Goal: Task Accomplishment & Management: Manage account settings

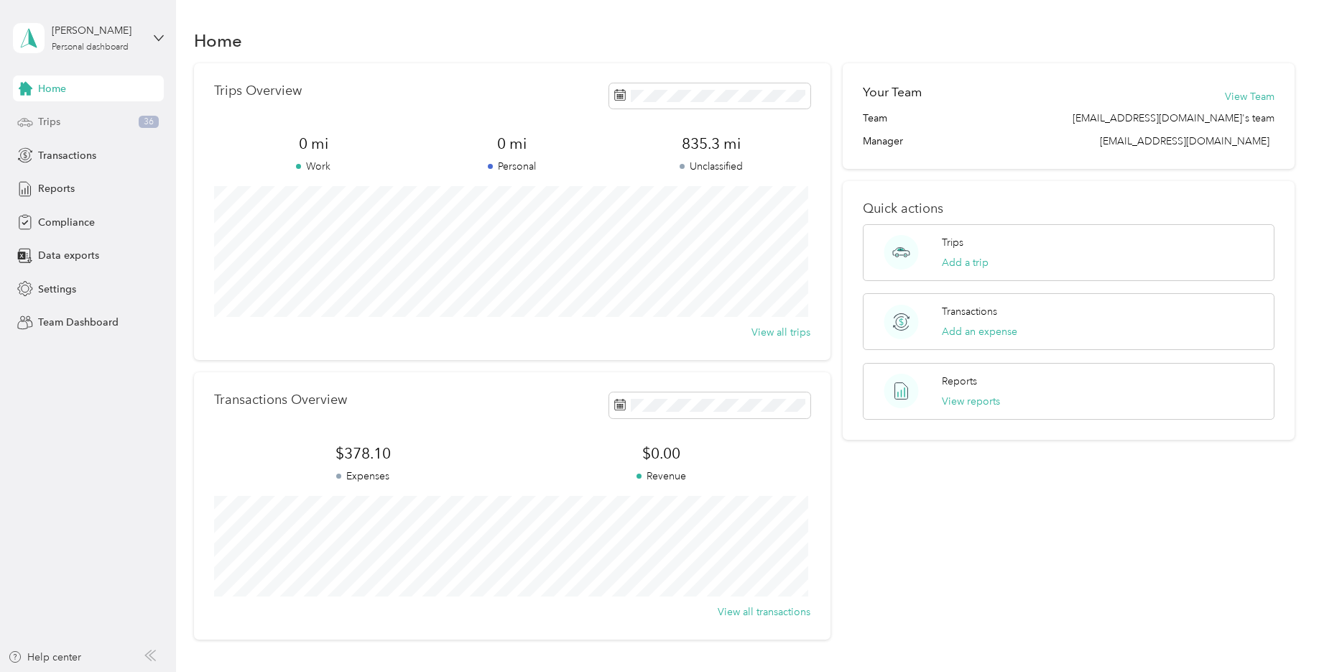
click at [124, 117] on div "Trips 36" at bounding box center [88, 122] width 151 height 26
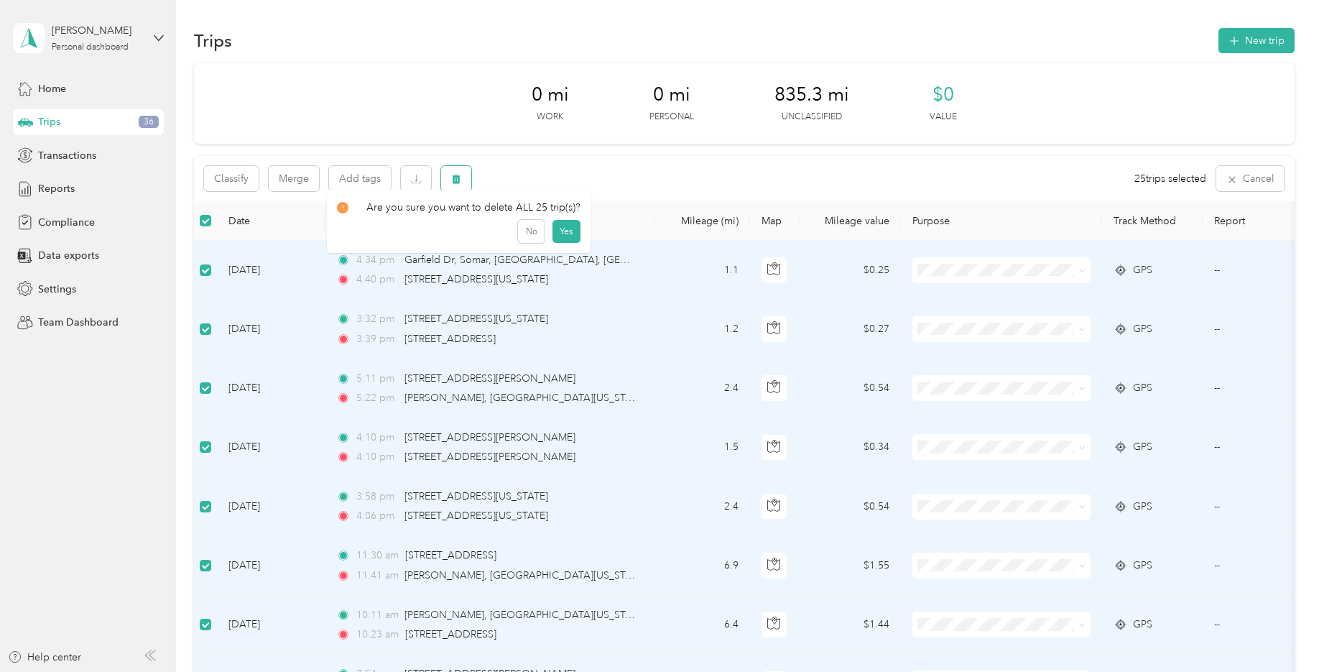
click at [458, 183] on icon "button" at bounding box center [456, 179] width 9 height 9
click at [562, 243] on button "Yes" at bounding box center [566, 238] width 28 height 23
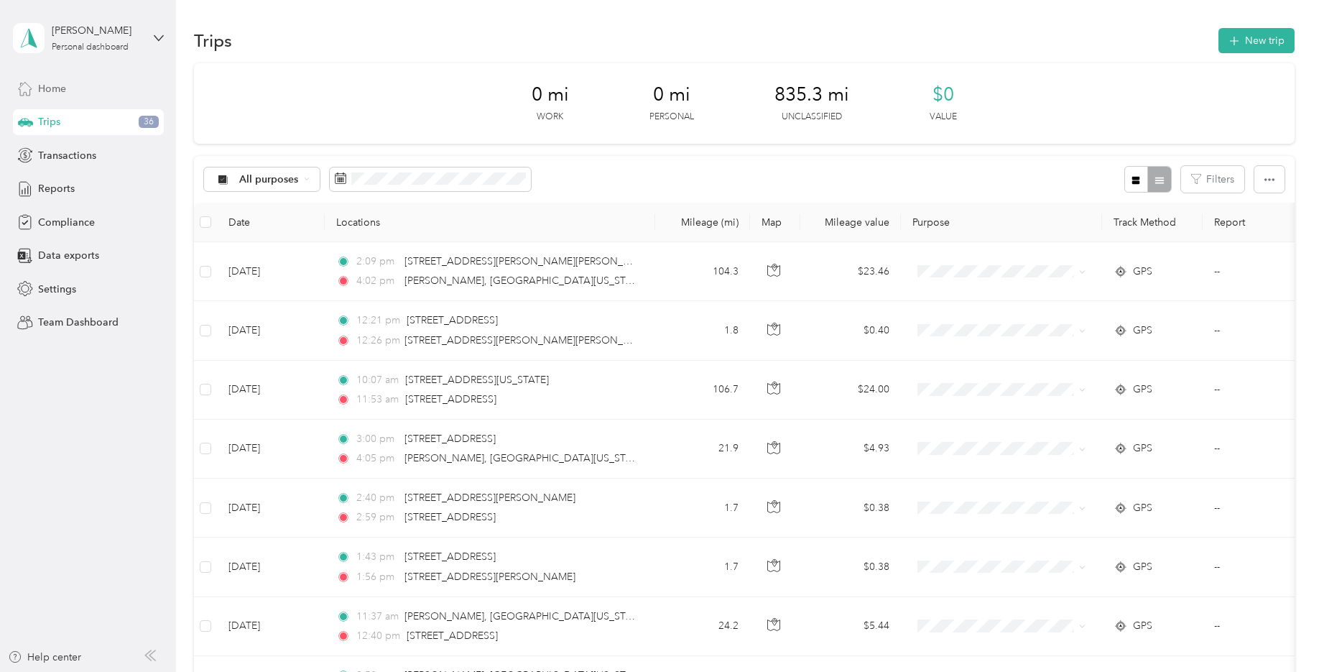
click at [58, 88] on span "Home" at bounding box center [52, 88] width 28 height 15
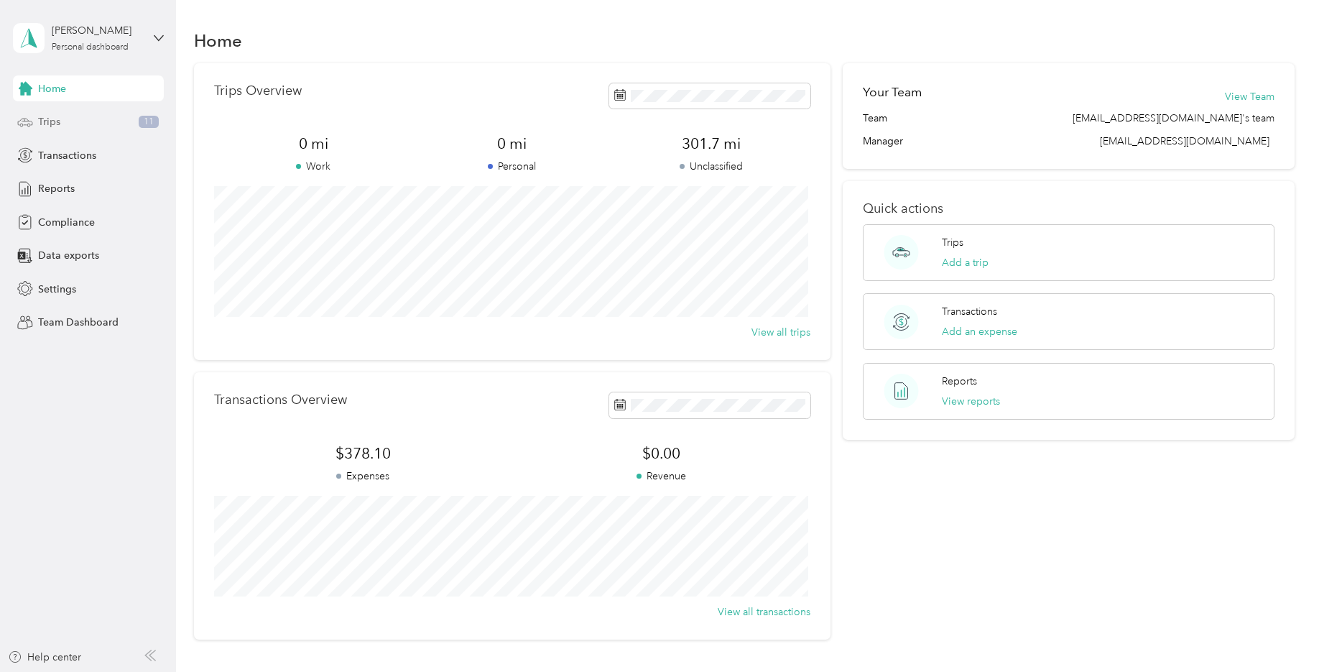
click at [77, 120] on div "Trips 11" at bounding box center [88, 122] width 151 height 26
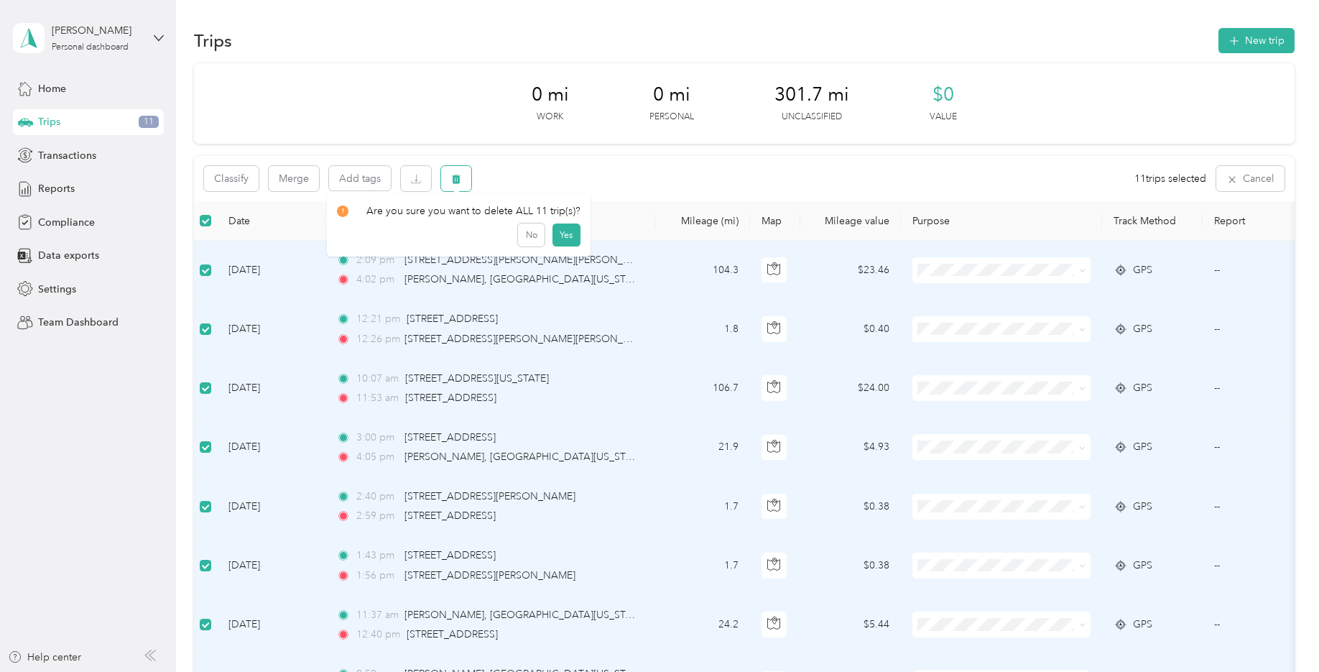
click at [460, 181] on icon "button" at bounding box center [456, 179] width 10 height 10
click at [561, 238] on button "Yes" at bounding box center [566, 238] width 28 height 23
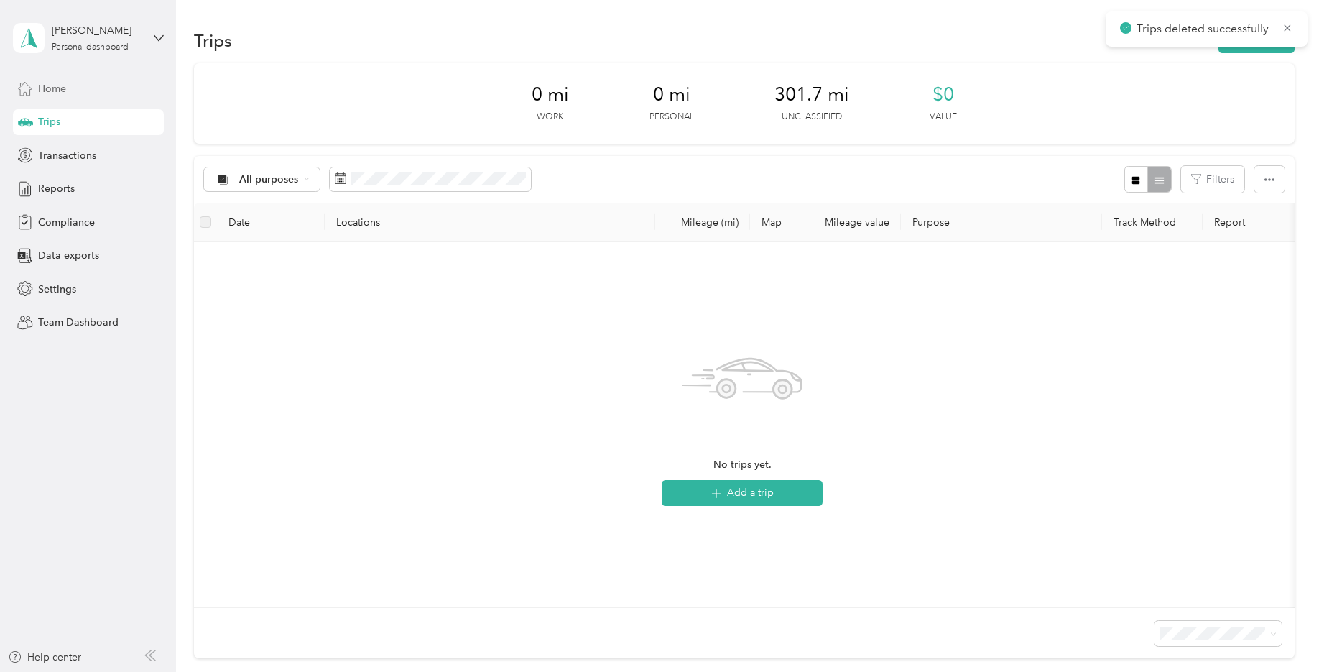
click at [68, 83] on div "Home" at bounding box center [88, 88] width 151 height 26
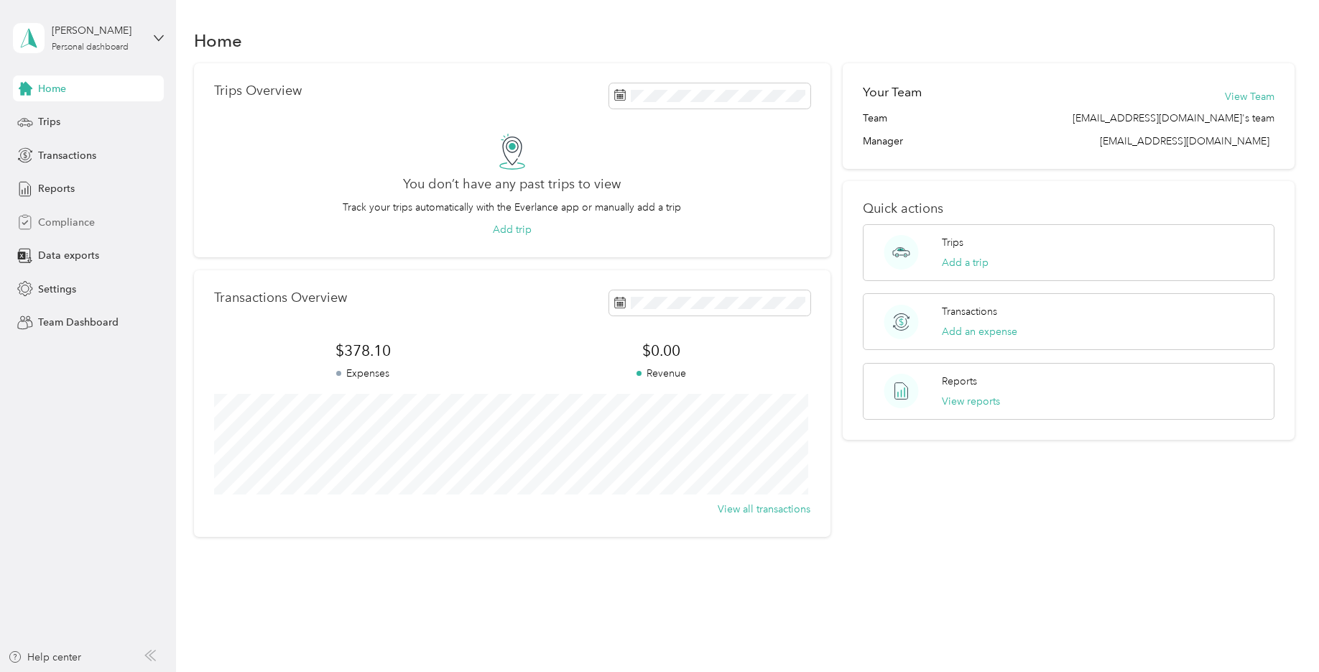
click at [105, 226] on div "Compliance" at bounding box center [88, 222] width 151 height 26
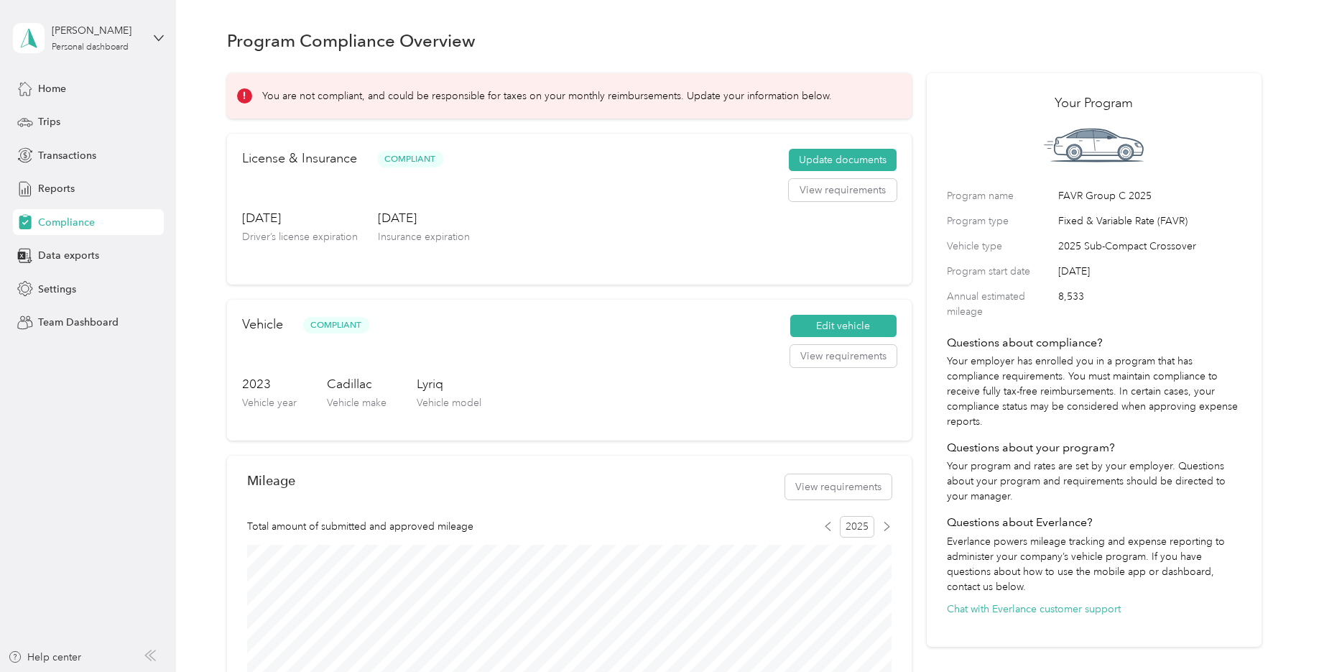
drag, startPoint x: 748, startPoint y: 185, endPoint x: 626, endPoint y: 54, distance: 179.5
click at [626, 54] on div "Program Compliance Overview" at bounding box center [744, 40] width 1035 height 30
click at [240, 98] on icon at bounding box center [244, 96] width 10 height 10
click at [68, 259] on span "Data exports" at bounding box center [68, 255] width 61 height 15
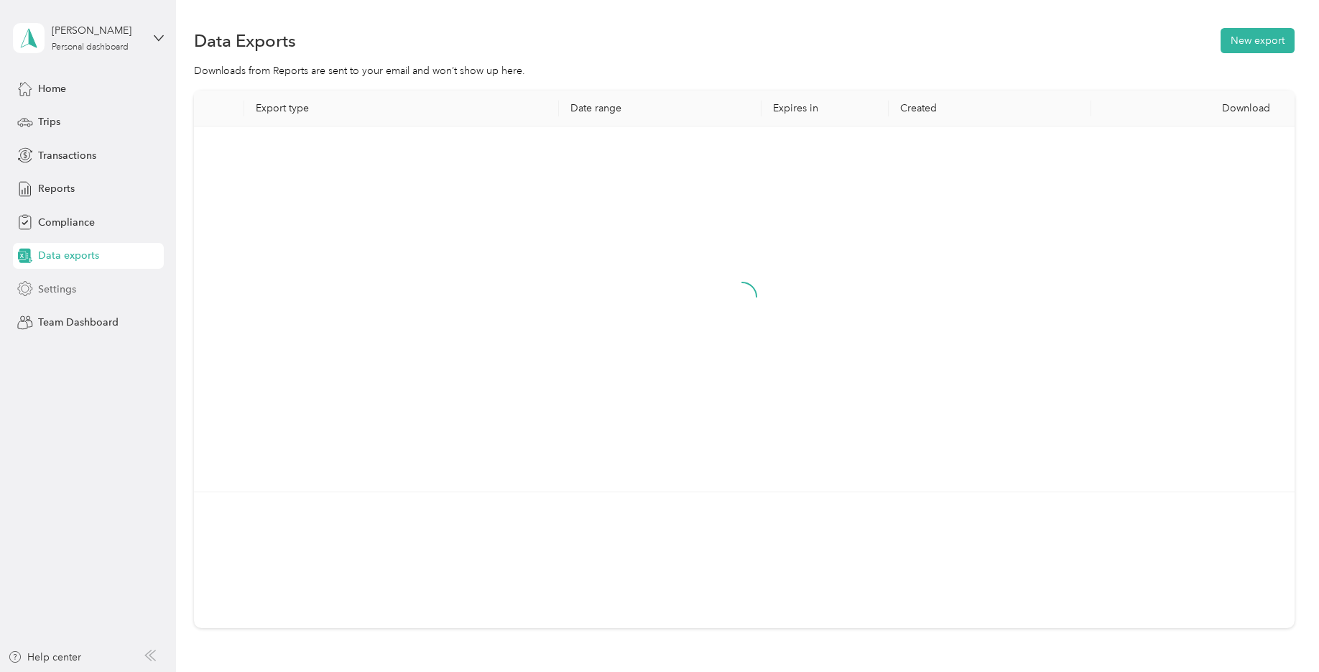
click at [63, 290] on span "Settings" at bounding box center [57, 289] width 38 height 15
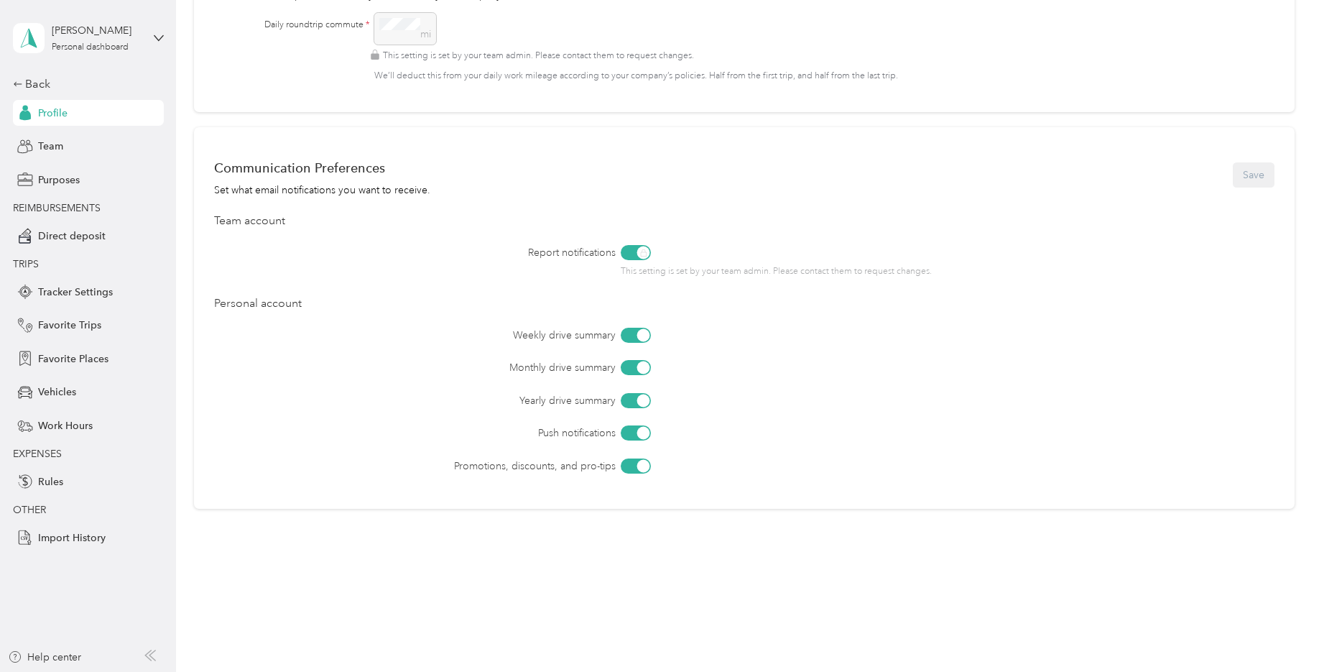
scroll to position [238, 0]
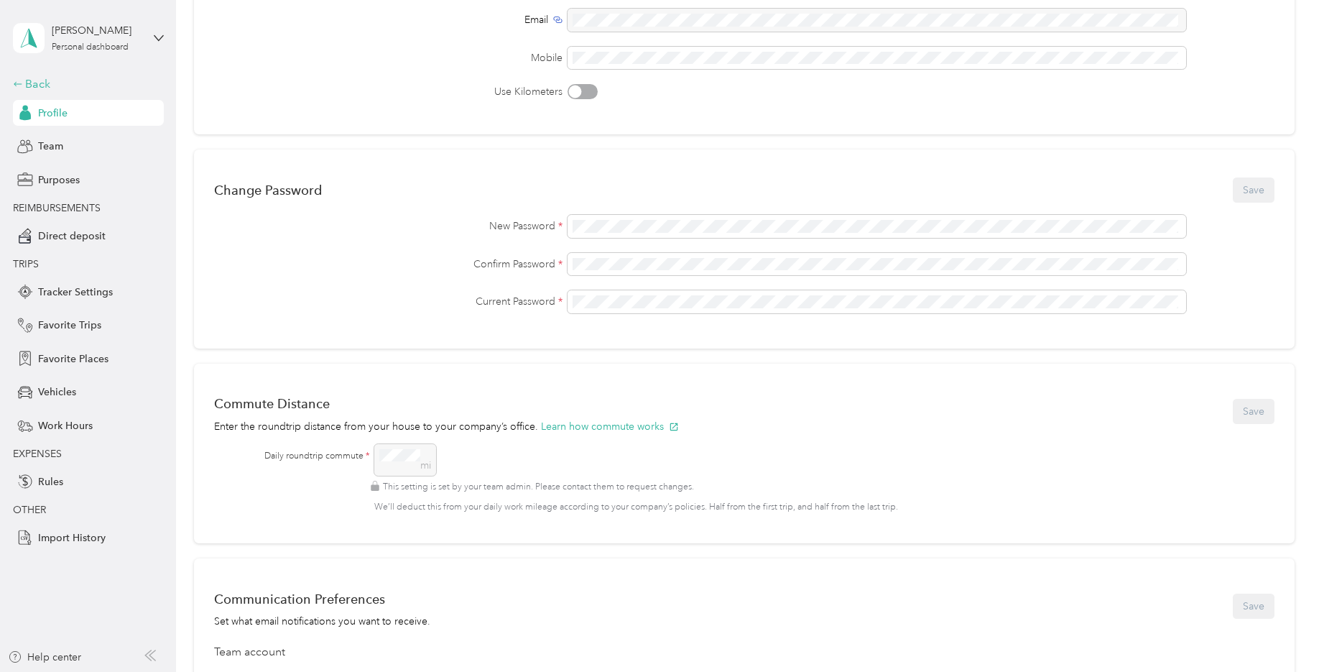
click at [37, 82] on div "Back" at bounding box center [85, 83] width 144 height 17
